Goal: Task Accomplishment & Management: Use online tool/utility

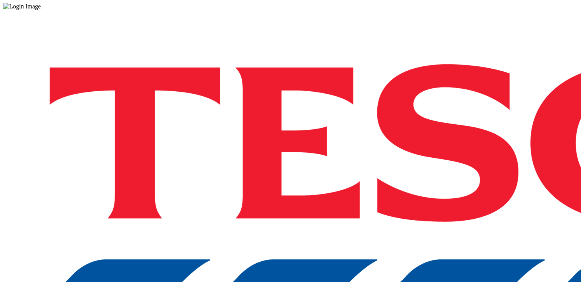
click at [429, 182] on div "Log in to the Spectra’s dashboard using Tesco’s credentials. If you don’t have …" at bounding box center [290, 201] width 574 height 382
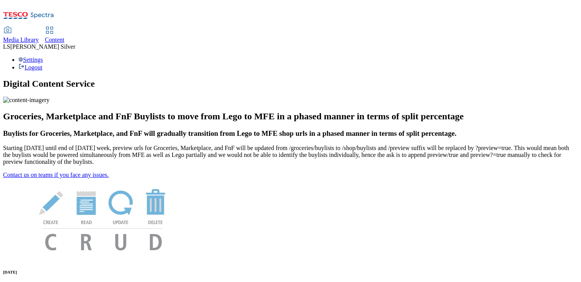
click at [39, 36] on span "Media Library" at bounding box center [21, 39] width 36 height 7
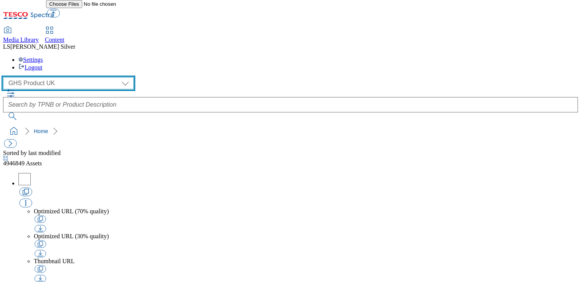
click at [57, 77] on select "GHS Marketing UK GHS Product UK" at bounding box center [68, 83] width 131 height 12
select select "flare-ghs-mktg"
click at [5, 77] on select "GHS Marketing UK GHS Product UK" at bounding box center [68, 83] width 131 height 12
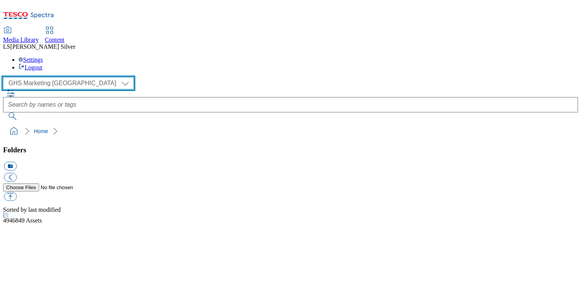
scroll to position [0, 0]
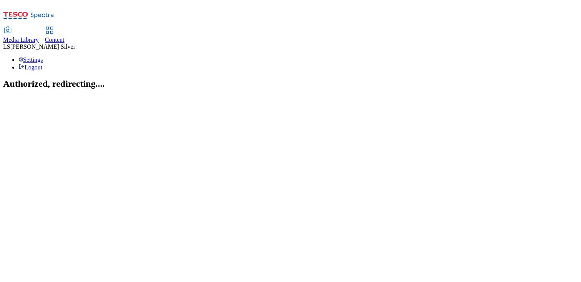
click at [39, 36] on span "Media Library" at bounding box center [21, 39] width 36 height 7
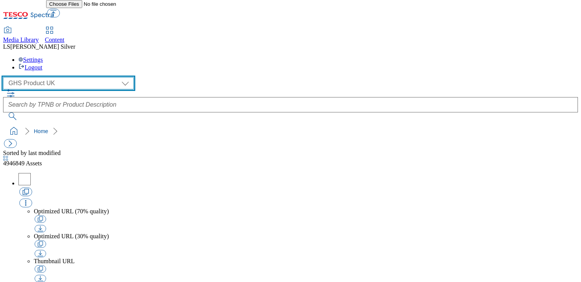
click at [51, 77] on select "GHS Marketing UK GHS Product [GEOGRAPHIC_DATA]" at bounding box center [68, 83] width 131 height 12
select select "flare-ghs-mktg"
click at [5, 77] on select "GHS Marketing UK GHS Product [GEOGRAPHIC_DATA]" at bounding box center [68, 83] width 131 height 12
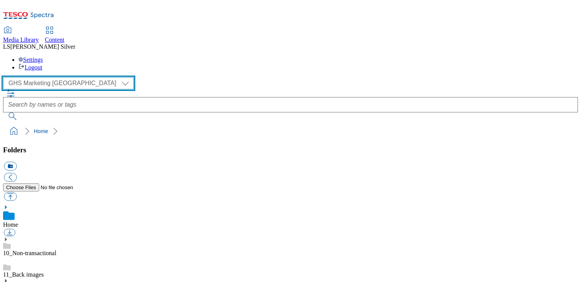
scroll to position [47, 0]
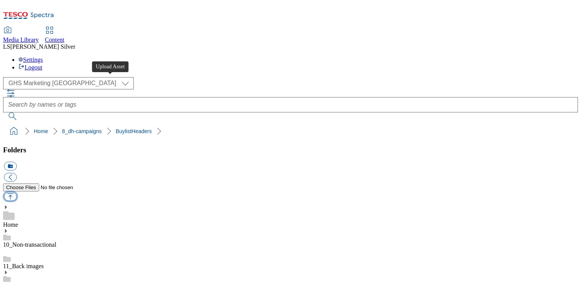
click at [17, 192] on button "button" at bounding box center [10, 196] width 13 height 9
type input "C:\fakepath\1759823326489-ad542487_ROI_Gleeson_Heverlee_LegoBrand_H_1184x333_V1…"
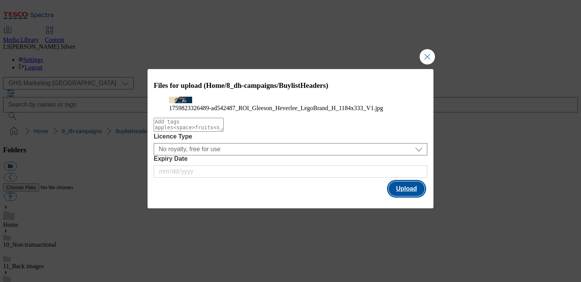
click at [417, 196] on button "Upload" at bounding box center [406, 189] width 36 height 15
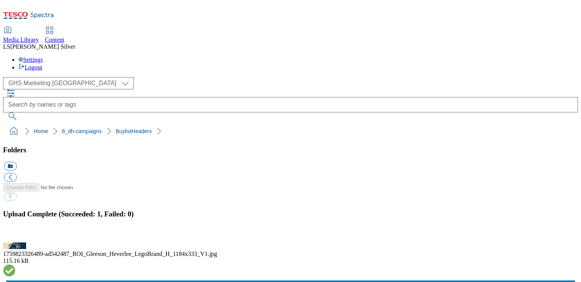
drag, startPoint x: 219, startPoint y: 177, endPoint x: 245, endPoint y: 178, distance: 26.5
copy div "ad542487"
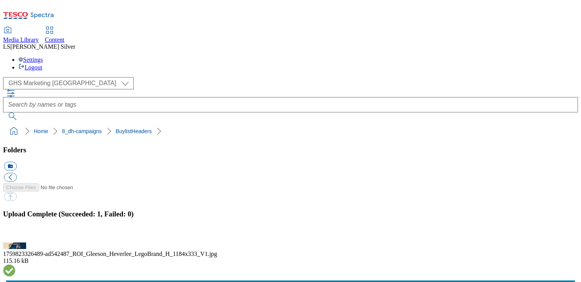
click at [65, 36] on span "Content" at bounding box center [55, 39] width 20 height 7
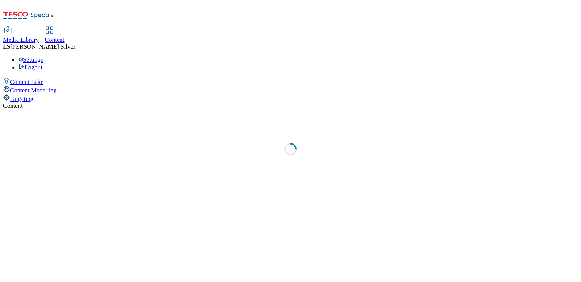
select select "ghs-[GEOGRAPHIC_DATA]"
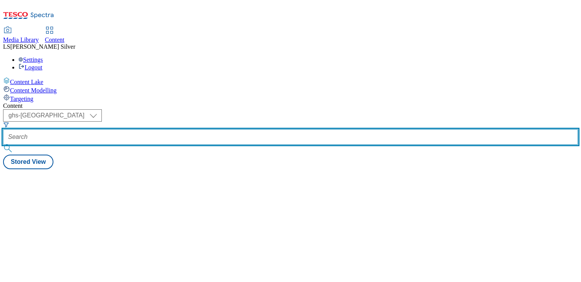
click at [187, 129] on input "text" at bounding box center [290, 136] width 574 height 15
paste input "ad542487"
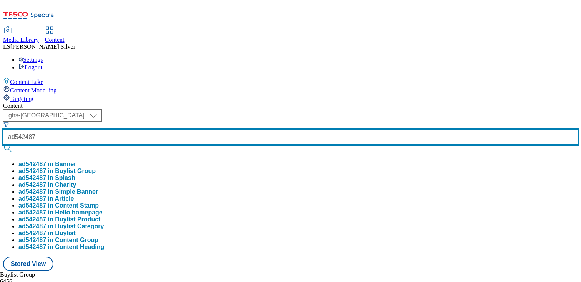
type input "ad542487"
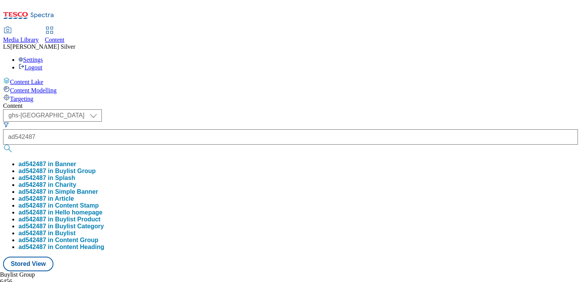
click at [96, 168] on button "ad542487 in Buylist Group" at bounding box center [56, 171] width 77 height 7
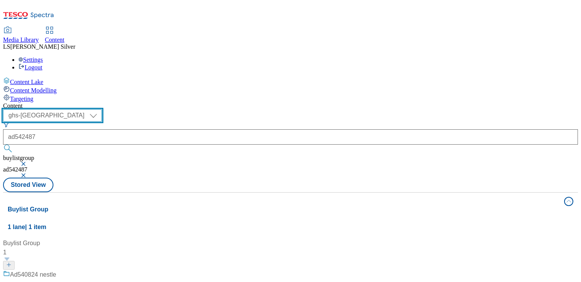
click at [102, 109] on select "ghs-roi ghs-uk" at bounding box center [52, 115] width 99 height 12
select select "ghs-roi"
click at [100, 109] on select "ghs-roi ghs-uk" at bounding box center [52, 115] width 99 height 12
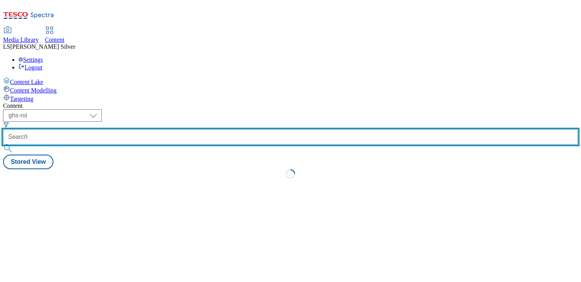
click at [182, 129] on input "text" at bounding box center [290, 136] width 574 height 15
paste input "ad542487"
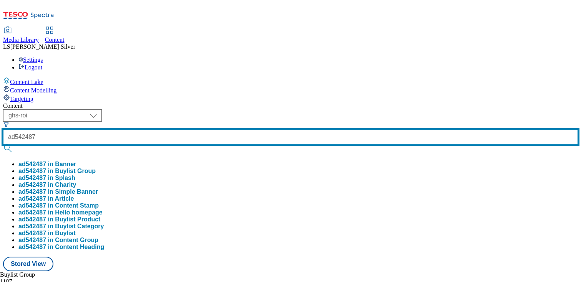
type input "ad542487"
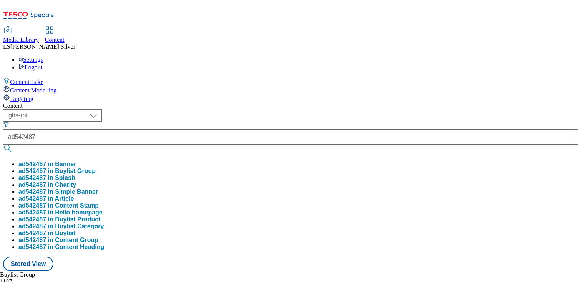
click at [75, 175] on button "ad542487 in Splash" at bounding box center [46, 178] width 57 height 7
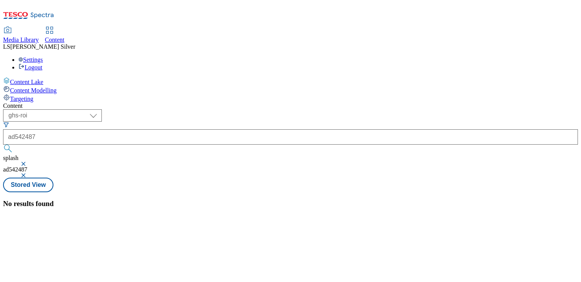
click at [28, 162] on button "button" at bounding box center [24, 164] width 8 height 5
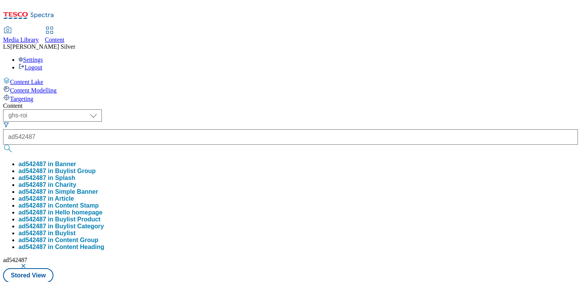
click at [28, 264] on button "button" at bounding box center [24, 266] width 8 height 5
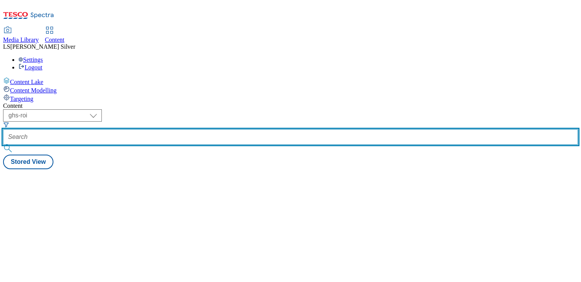
click at [179, 129] on input "text" at bounding box center [290, 136] width 574 height 15
paste input "ad542487"
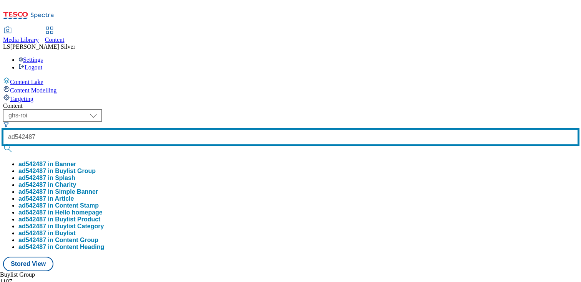
type input "ad542487"
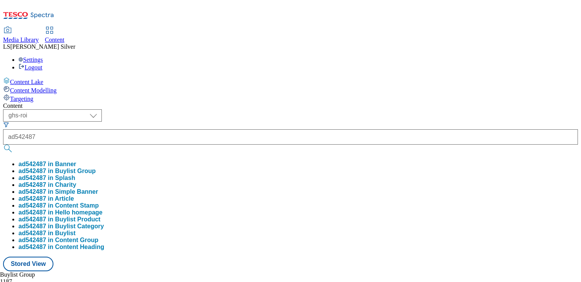
click at [96, 168] on button "ad542487 in Buylist Group" at bounding box center [56, 171] width 77 height 7
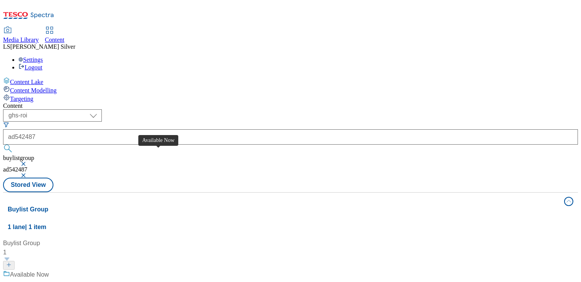
click at [49, 270] on div "Available Now" at bounding box center [29, 274] width 39 height 9
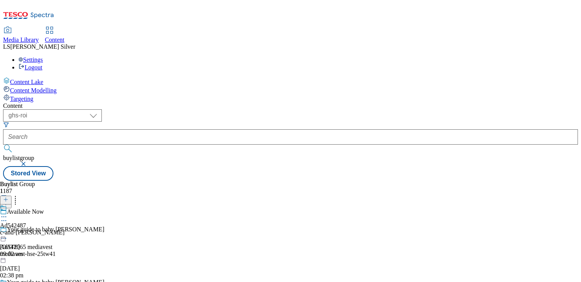
click at [65, 205] on div "Ad542487 c-and-c-gleeson 7 Oct 2025 09:02 am" at bounding box center [32, 231] width 65 height 53
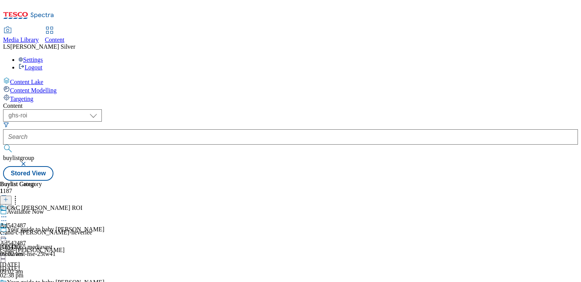
click at [8, 231] on icon at bounding box center [4, 235] width 8 height 8
click at [33, 248] on span "Edit" at bounding box center [28, 251] width 9 height 6
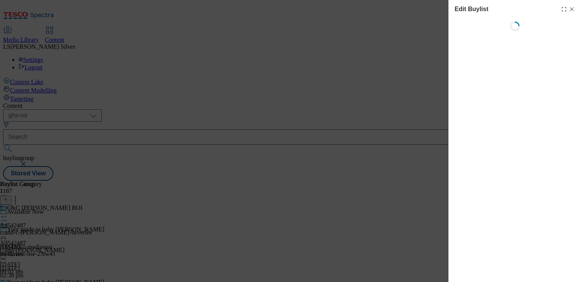
select select "tactical"
select select "supplier funded short term 1-3 weeks"
select select "dunnhumby"
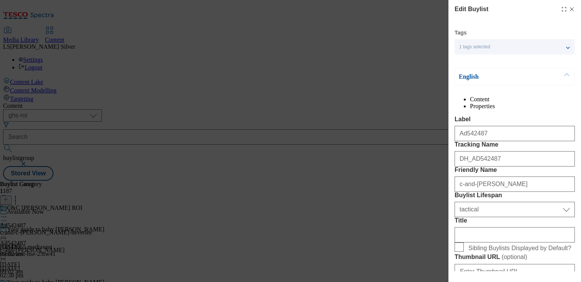
select select "Banner"
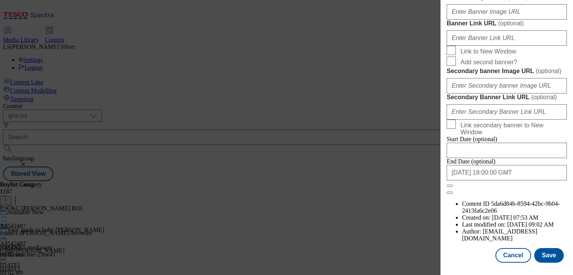
scroll to position [746, 0]
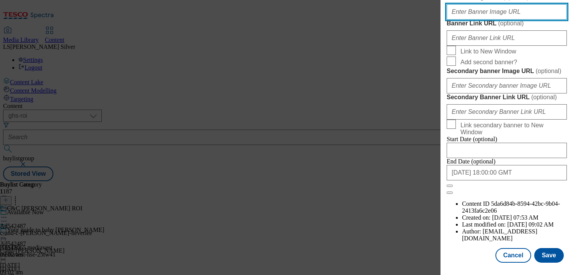
click at [511, 20] on input "Banner Image URL ( optional )" at bounding box center [507, 11] width 120 height 15
paste input "https://digitalcontent.api.tesco.com/v2/media/ghs-mktg/cadc1f1e-68ce-4d8b-bee5-…"
type input "https://digitalcontent.api.tesco.com/v2/media/ghs-mktg/cadc1f1e-68ce-4d8b-bee5-…"
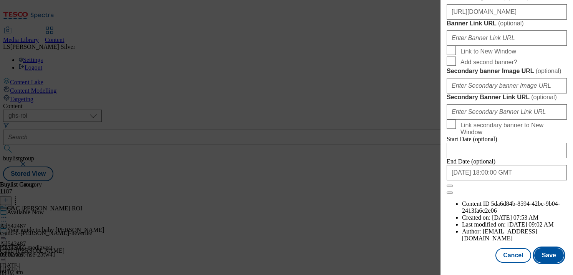
click at [548, 255] on button "Save" at bounding box center [549, 255] width 30 height 15
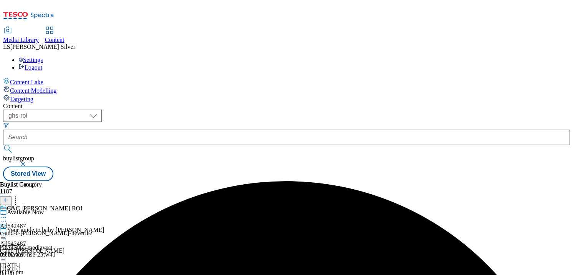
click at [8, 231] on icon at bounding box center [4, 235] width 8 height 8
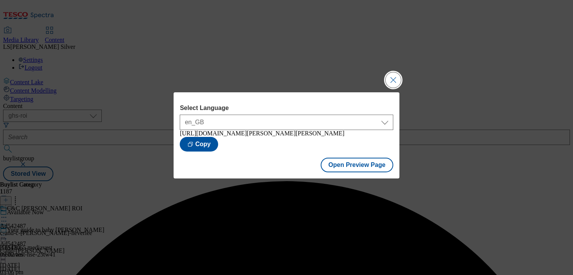
click at [390, 78] on button "Close Modal" at bounding box center [392, 79] width 15 height 15
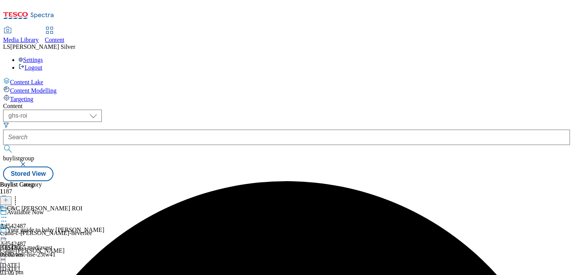
click at [65, 222] on div at bounding box center [32, 231] width 65 height 18
click at [3, 234] on circle at bounding box center [2, 234] width 1 height 1
click at [65, 232] on div "Ad542487 c-and-c-gleeson 7 Oct 2025 03:06 pm" at bounding box center [32, 248] width 65 height 53
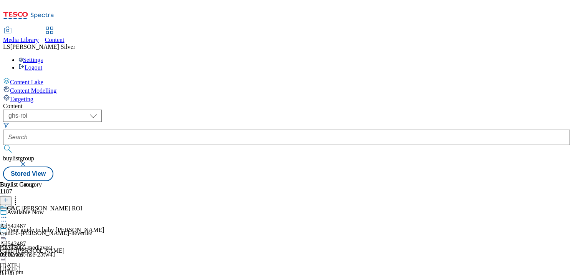
click at [65, 222] on div "Ad542487 c-and-c-gleeson 7 Oct 2025 03:06 pm" at bounding box center [32, 248] width 65 height 53
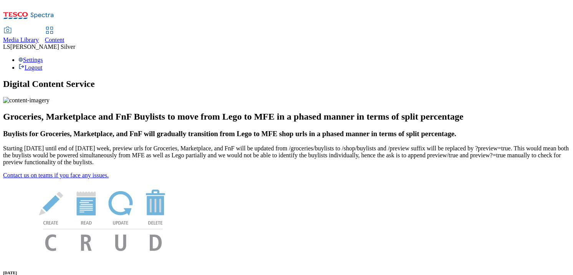
click at [39, 36] on span "Media Library" at bounding box center [21, 39] width 36 height 7
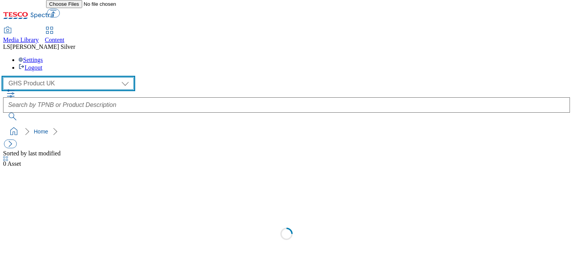
click at [56, 77] on select "GHS Marketing UK GHS Product UK" at bounding box center [68, 83] width 131 height 12
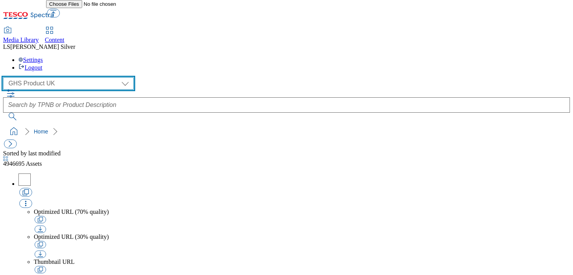
select select "flare-ghs-mktg"
click at [5, 77] on select "GHS Marketing UK GHS Product UK" at bounding box center [68, 83] width 131 height 12
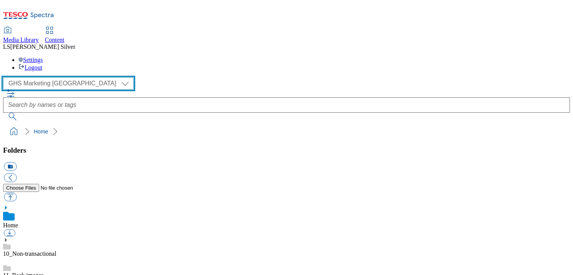
scroll to position [76, 0]
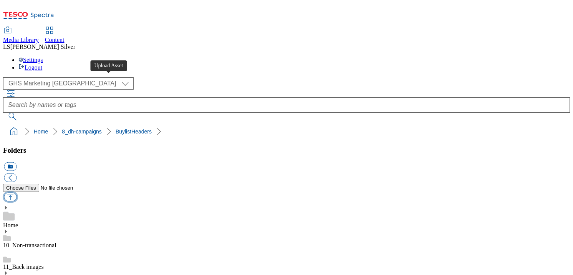
click at [17, 192] on button "button" at bounding box center [10, 196] width 13 height 9
type input "C:\fakepath\1758265228760-ad542029_Altano_Rewilding_LegoBrand_H_1184x333_V1.jpg"
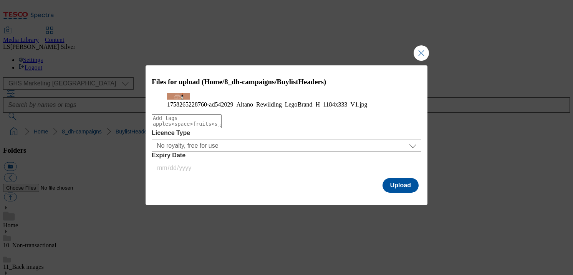
click at [251, 78] on h3 "Files for upload (Home/8_dh-campaigns/BuylistHeaders)" at bounding box center [287, 82] width 270 height 8
click at [392, 192] on button "Upload" at bounding box center [400, 185] width 36 height 15
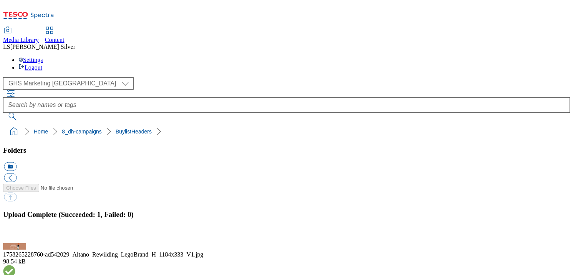
drag, startPoint x: 213, startPoint y: 175, endPoint x: 240, endPoint y: 175, distance: 26.9
copy div "ad542029"
click at [65, 36] on span "Content" at bounding box center [55, 39] width 20 height 7
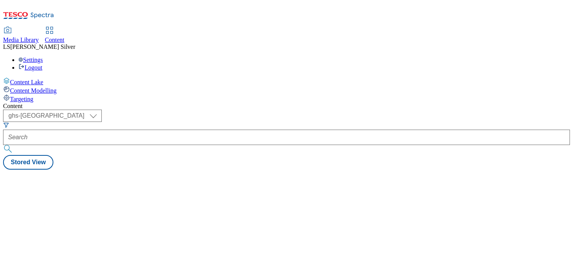
select select "ghs-[GEOGRAPHIC_DATA]"
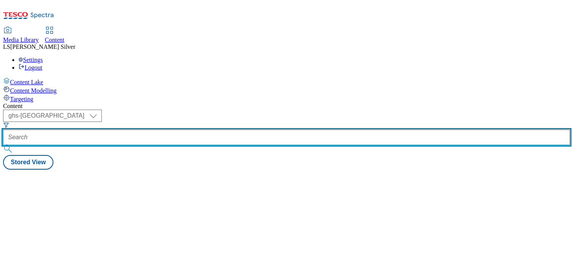
click at [186, 129] on input "text" at bounding box center [286, 136] width 567 height 15
paste input "ad542029"
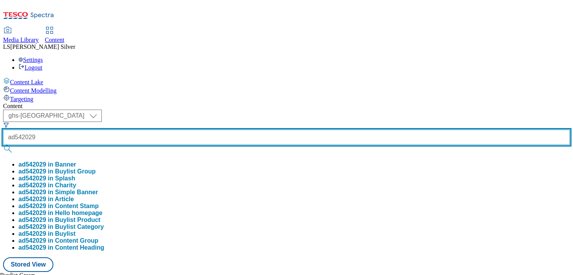
type input "ad542029"
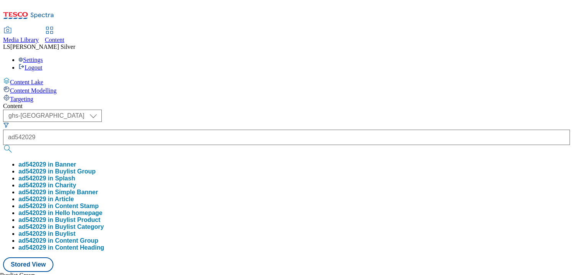
click at [96, 168] on button "ad542029 in Buylist Group" at bounding box center [56, 171] width 77 height 7
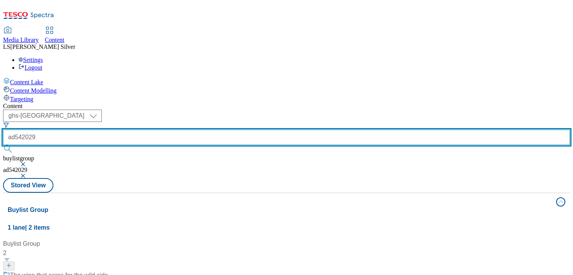
click at [186, 129] on input "ad542029" at bounding box center [286, 136] width 567 height 15
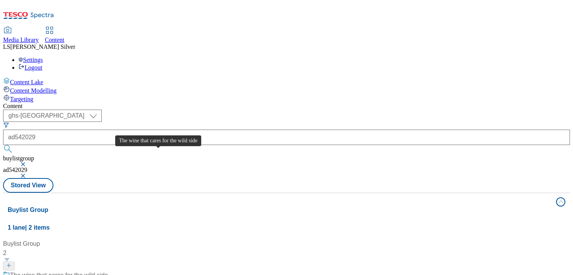
click at [108, 270] on div "The wine that cares for the wild side" at bounding box center [59, 274] width 98 height 9
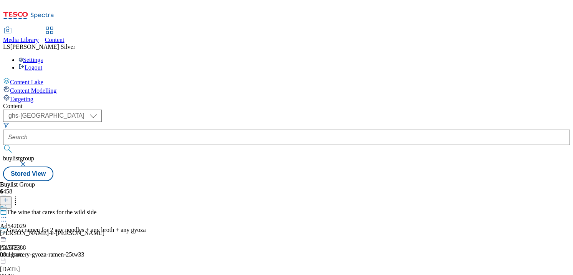
click at [8, 213] on icon at bounding box center [4, 217] width 8 height 8
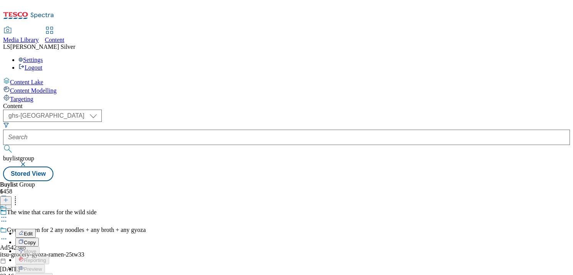
click at [36, 228] on button "Edit" at bounding box center [25, 232] width 20 height 9
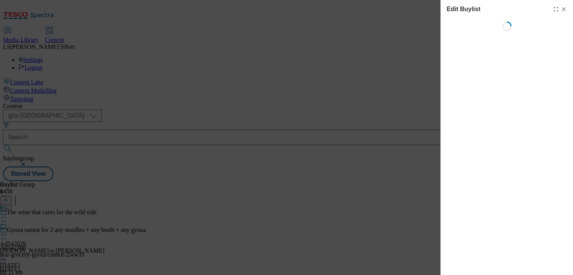
select select "tactical"
select select "supplier funded short term 1-3 weeks"
select select "dunnhumby"
select select "Banner"
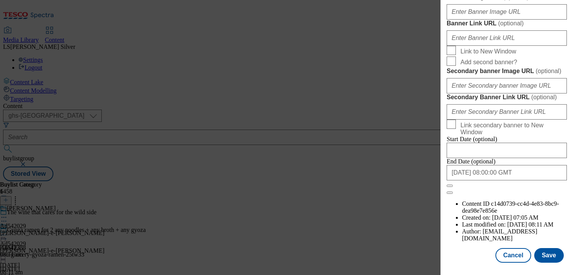
scroll to position [700, 0]
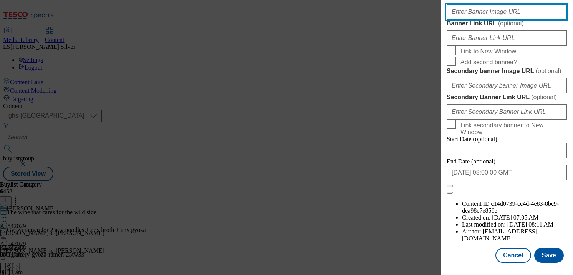
click at [482, 20] on input "Banner Image URL ( optional )" at bounding box center [507, 11] width 120 height 15
paste input "[URL][DOMAIN_NAME]"
type input "[URL][DOMAIN_NAME]"
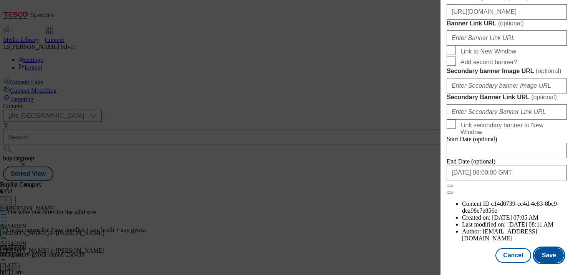
click at [543, 257] on button "Save" at bounding box center [549, 255] width 30 height 15
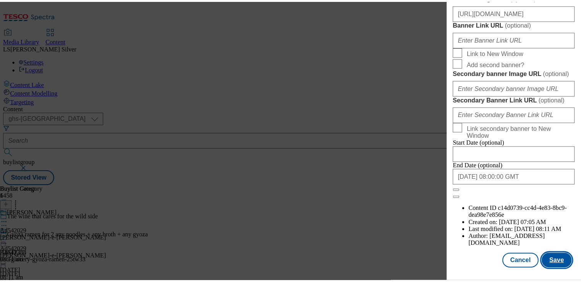
scroll to position [0, 0]
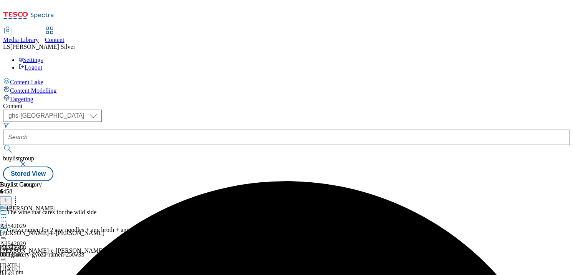
click at [8, 231] on icon at bounding box center [4, 235] width 8 height 8
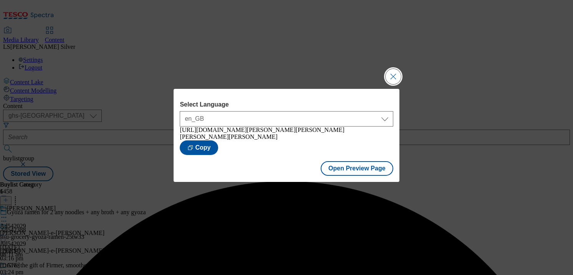
click at [390, 79] on button "Close Modal" at bounding box center [392, 76] width 15 height 15
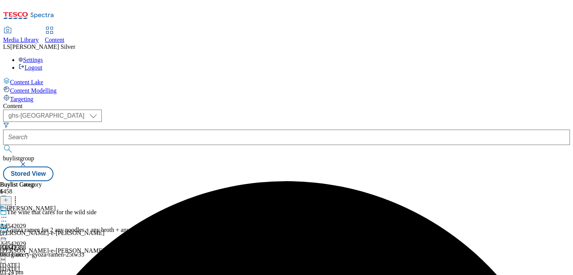
click at [8, 231] on icon at bounding box center [4, 235] width 8 height 8
